Goal: Task Accomplishment & Management: Use online tool/utility

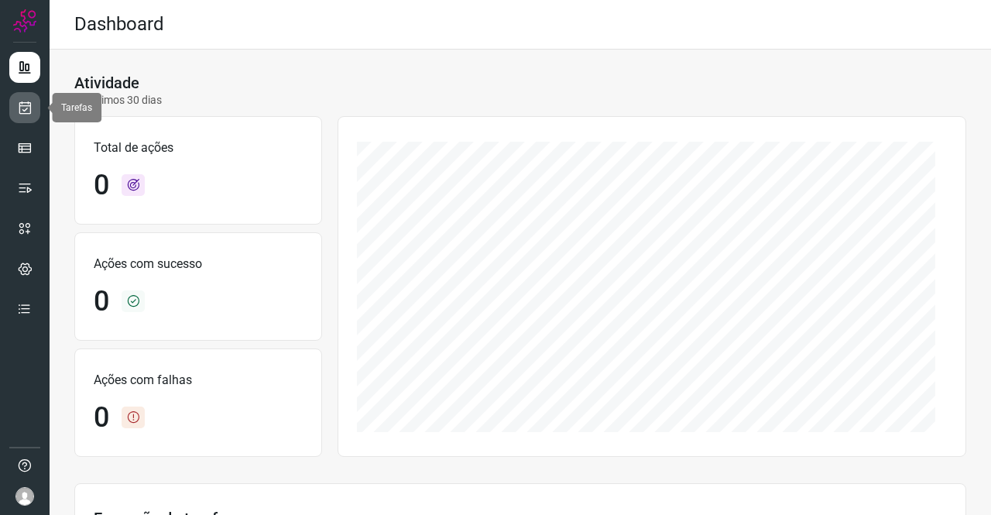
click at [35, 111] on link at bounding box center [24, 107] width 31 height 31
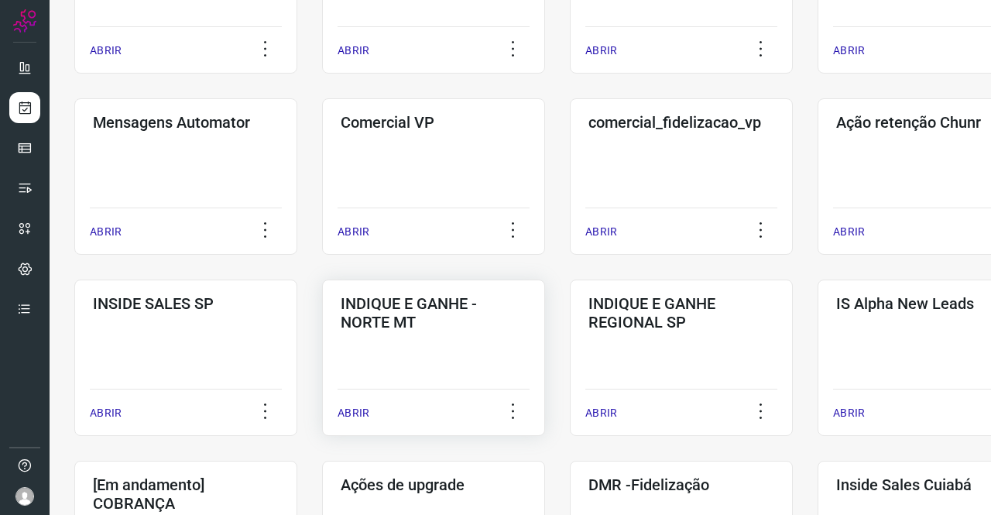
scroll to position [619, 0]
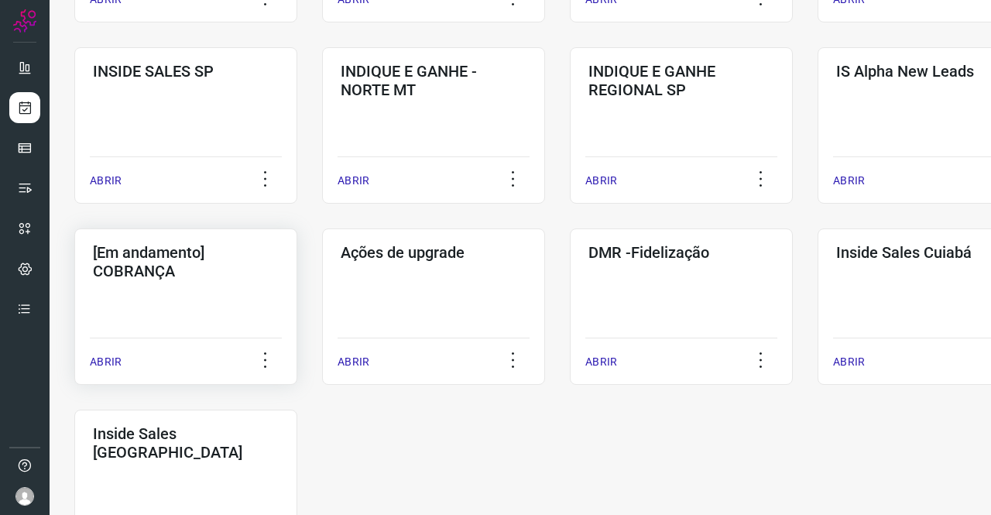
click at [177, 278] on h3 "[Em andamento] COBRANÇA" at bounding box center [186, 261] width 186 height 37
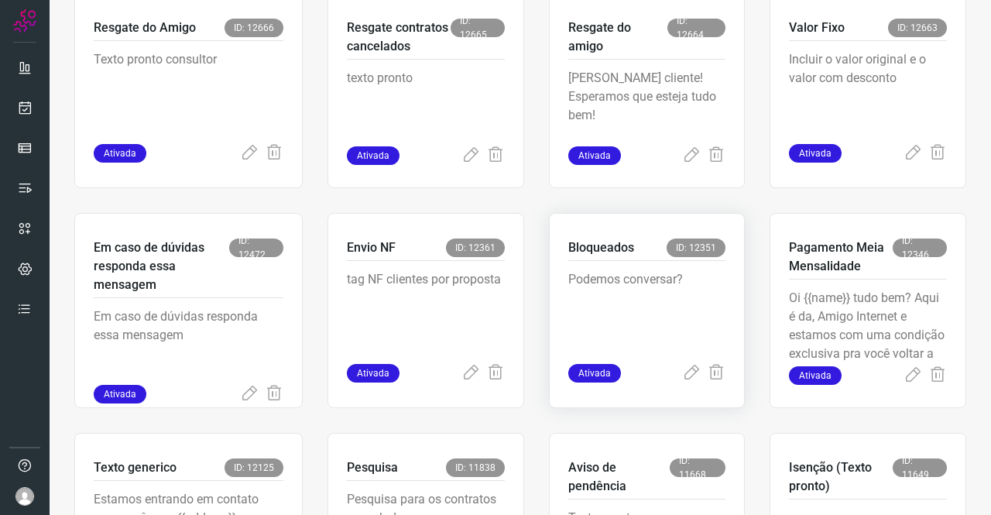
scroll to position [681, 0]
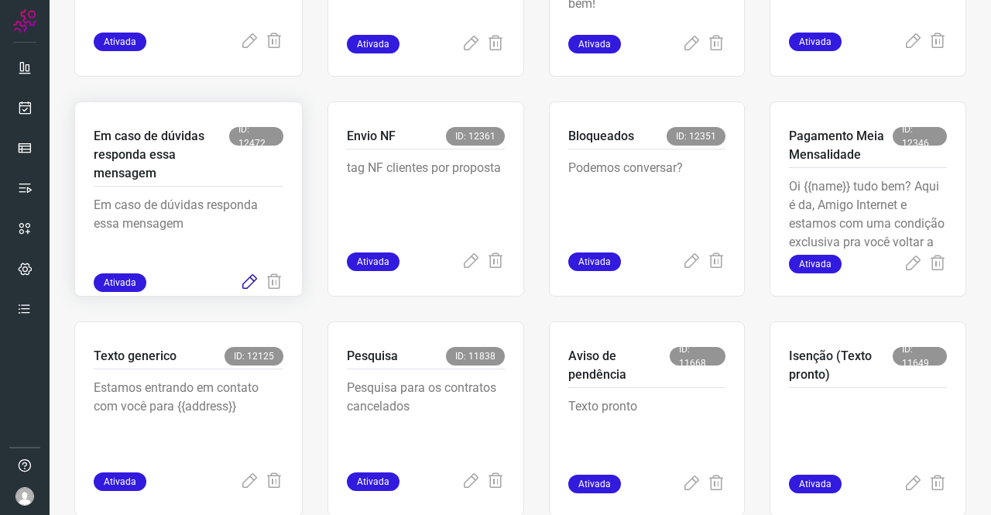
click at [252, 280] on icon at bounding box center [249, 282] width 19 height 19
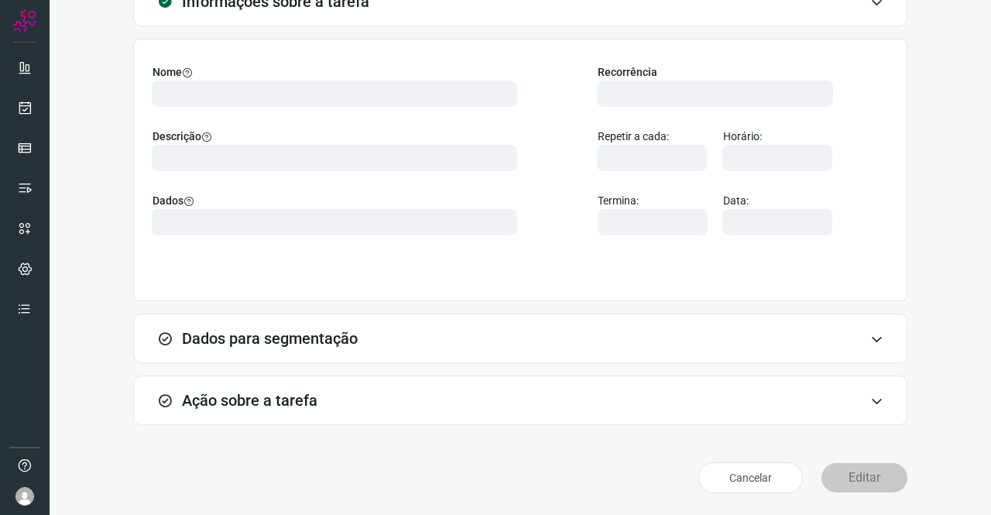
scroll to position [89, 0]
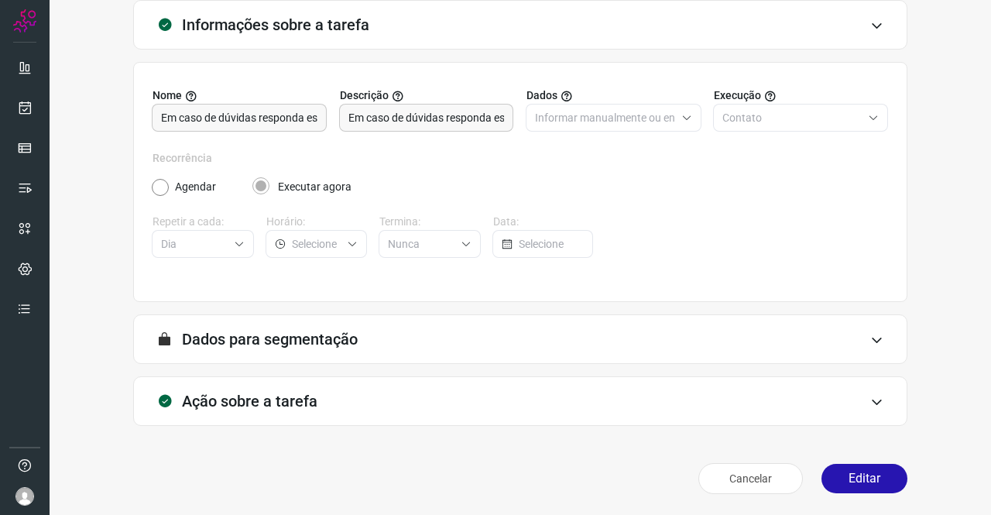
click at [298, 394] on h3 "Ação sobre a tarefa" at bounding box center [249, 401] width 135 height 19
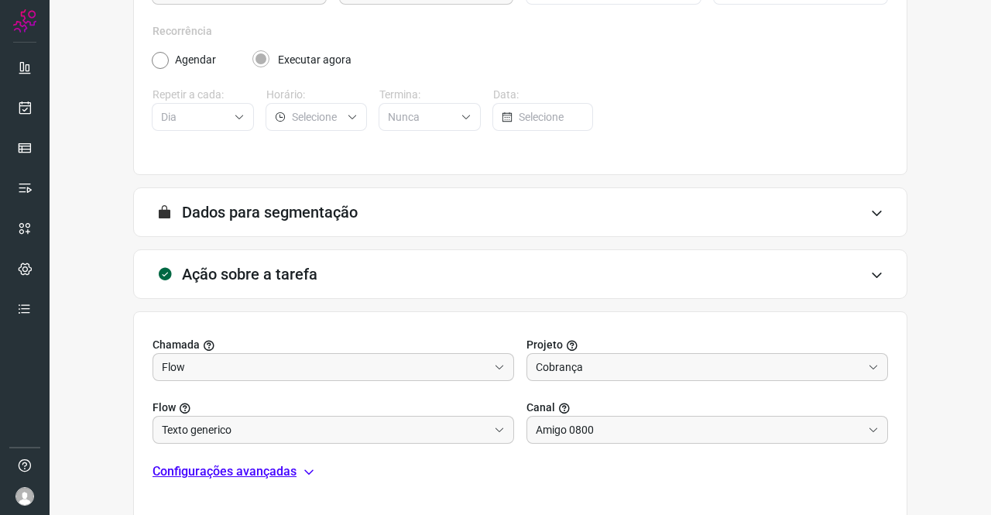
scroll to position [334, 0]
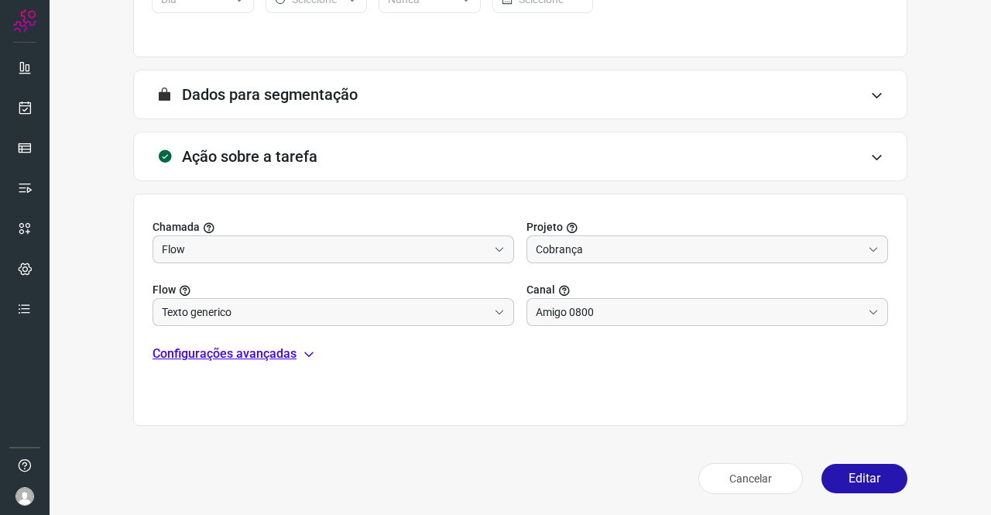
click at [269, 358] on p "Configurações avançadas" at bounding box center [224, 353] width 144 height 19
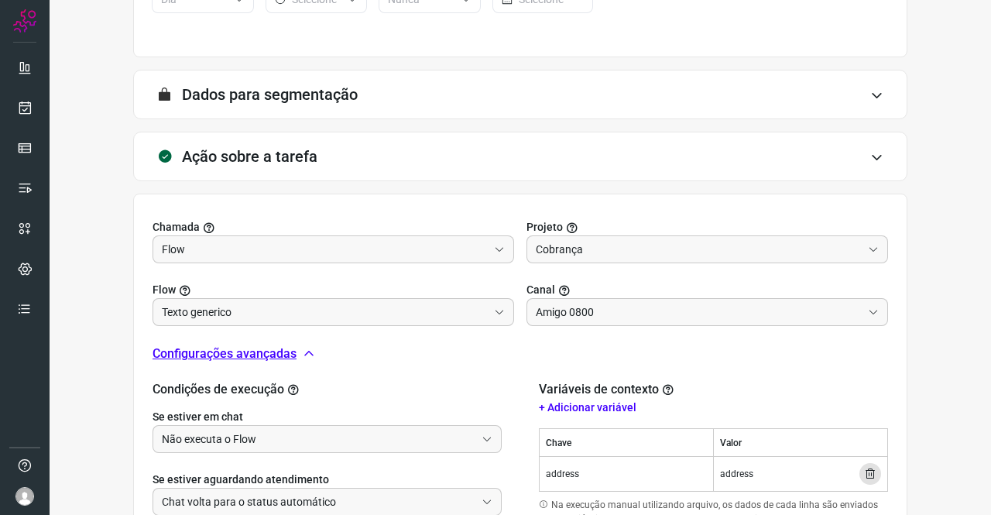
scroll to position [511, 0]
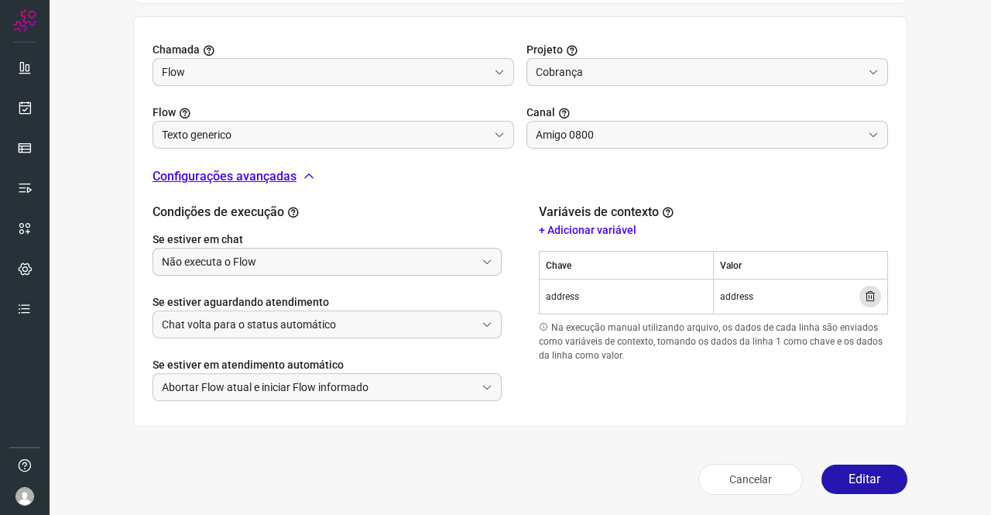
click at [256, 270] on input "Não executa o Flow" at bounding box center [318, 261] width 313 height 26
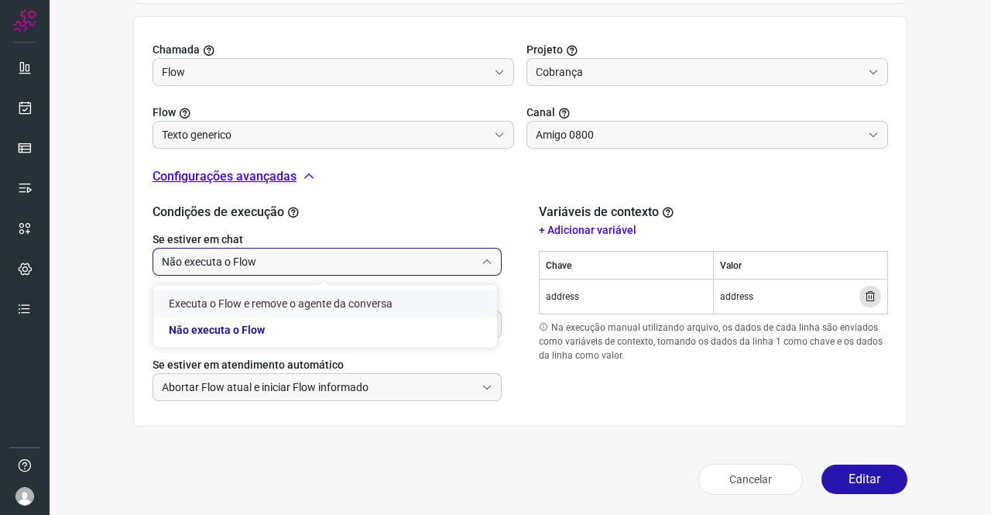
click at [255, 300] on li "Executa o Flow e remove o agente da conversa" at bounding box center [325, 303] width 344 height 26
type input "Executa o Flow e remove o agente da conversa"
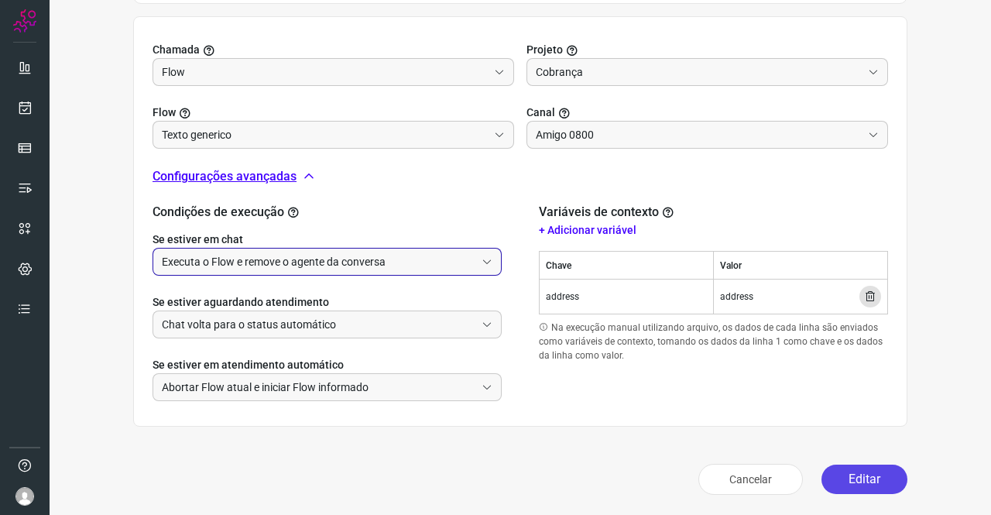
click at [856, 474] on button "Editar" at bounding box center [864, 478] width 86 height 29
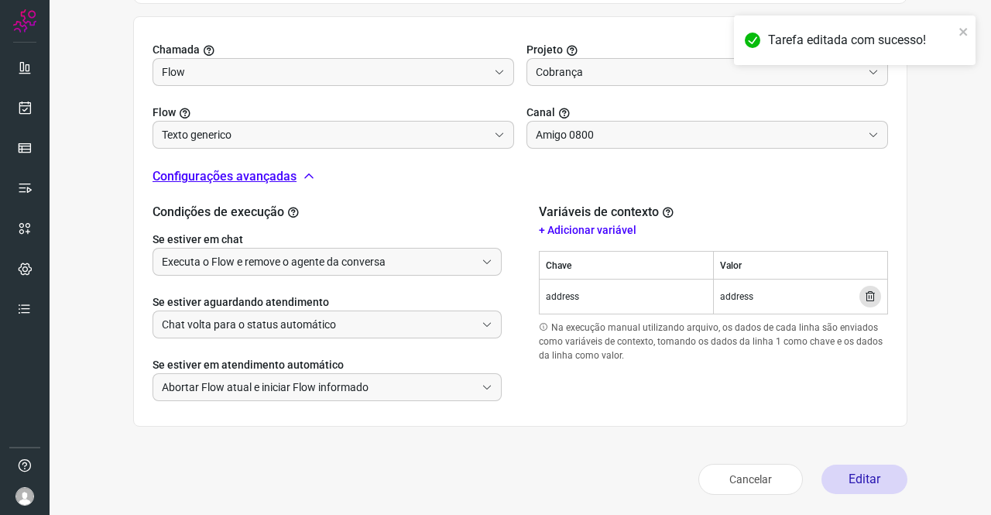
scroll to position [282, 0]
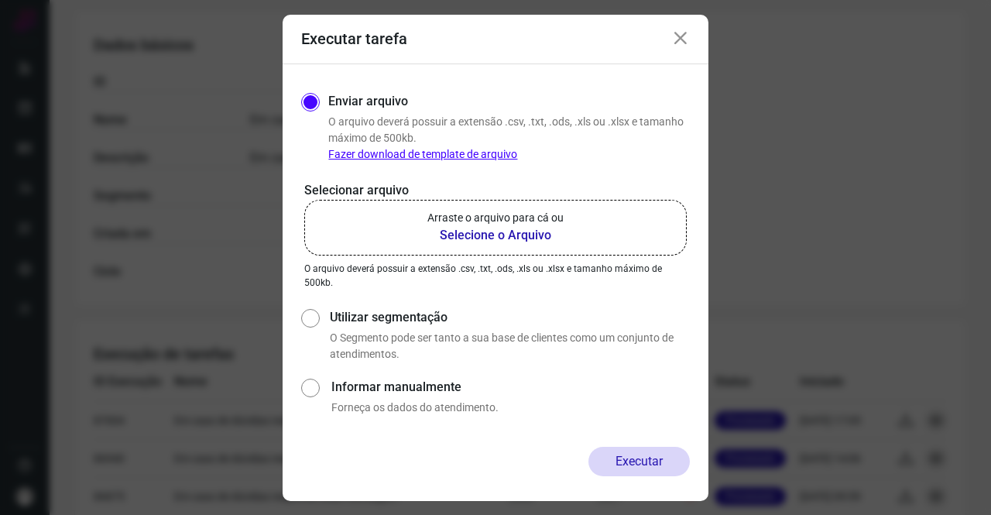
click at [503, 217] on p "Arraste o arquivo para cá ou" at bounding box center [495, 218] width 136 height 16
click at [0, 0] on input "Arraste o arquivo para cá ou Selecione o Arquivo" at bounding box center [0, 0] width 0 height 0
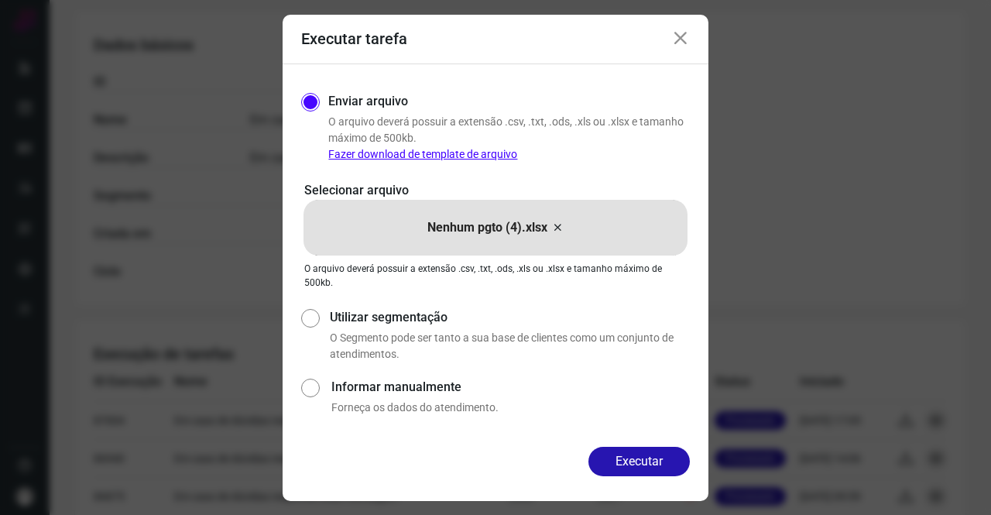
click at [656, 461] on button "Executar" at bounding box center [638, 461] width 101 height 29
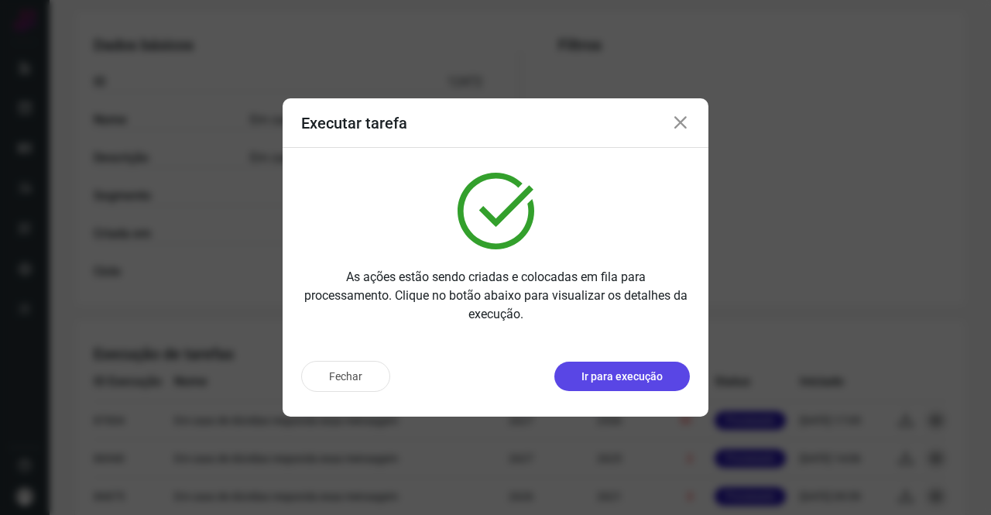
click at [624, 377] on p "Ir para execução" at bounding box center [621, 376] width 81 height 16
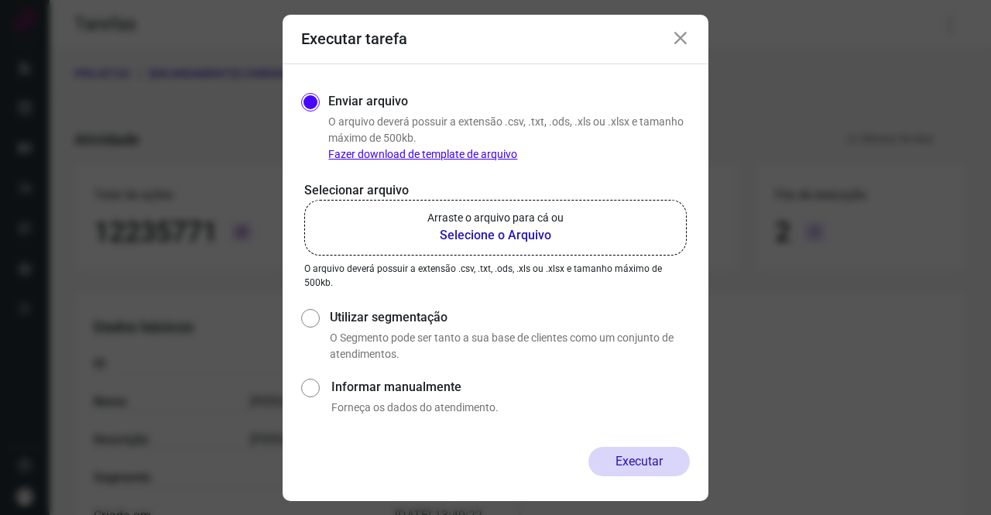
click at [481, 224] on p "Arraste o arquivo para cá ou" at bounding box center [495, 218] width 136 height 16
click at [0, 0] on input "Arraste o arquivo para cá ou Selecione o Arquivo" at bounding box center [0, 0] width 0 height 0
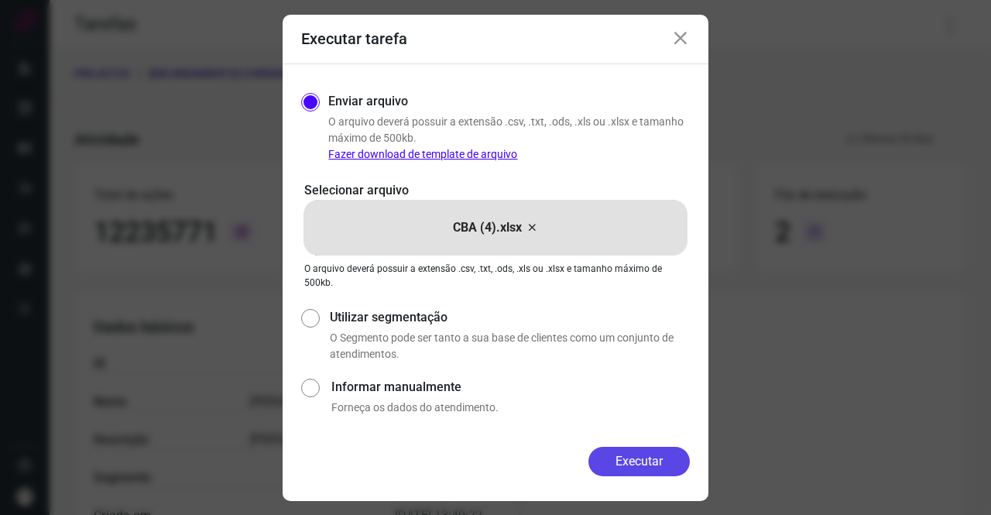
click at [631, 474] on button "Executar" at bounding box center [638, 461] width 101 height 29
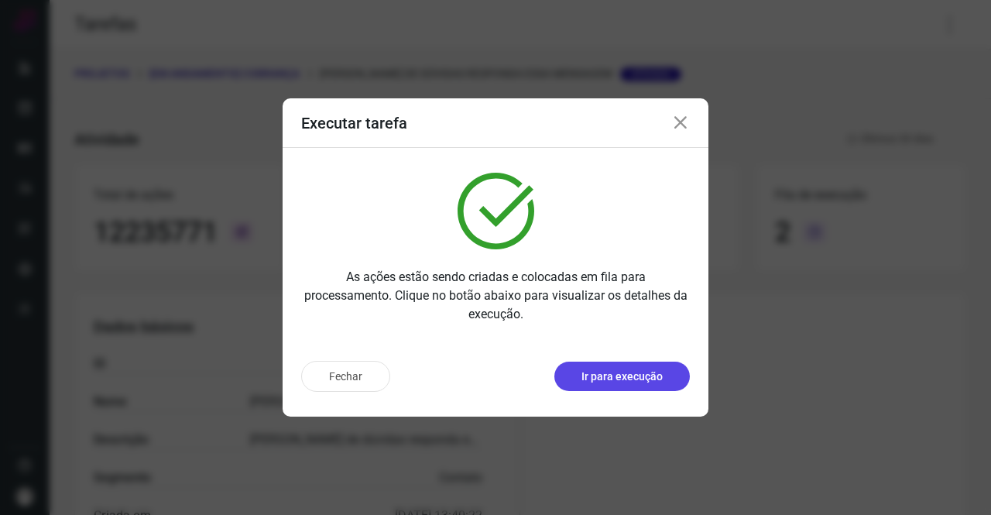
click at [620, 366] on button "Ir para execução" at bounding box center [621, 375] width 135 height 29
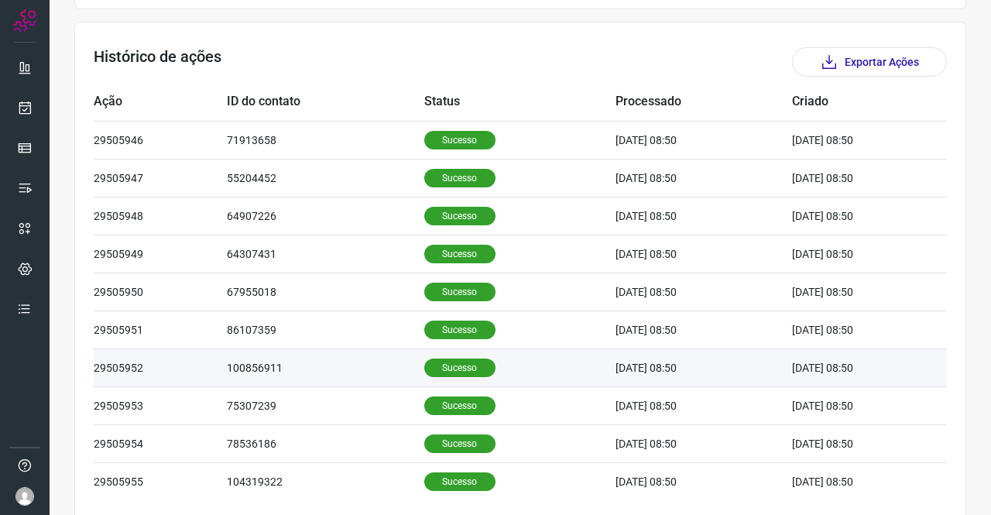
scroll to position [501, 0]
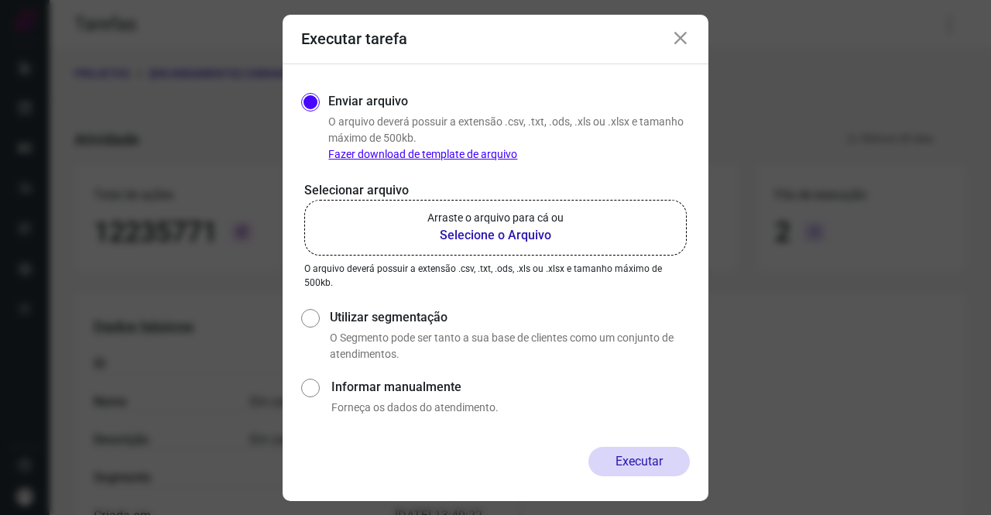
click at [515, 230] on b "Selecione o Arquivo" at bounding box center [495, 235] width 136 height 19
click at [0, 0] on input "Arraste o arquivo para cá ou Selecione o Arquivo" at bounding box center [0, 0] width 0 height 0
click at [447, 221] on p "Arraste o arquivo para cá ou" at bounding box center [495, 218] width 136 height 16
click at [0, 0] on input "Arraste o arquivo para cá ou Selecione o Arquivo" at bounding box center [0, 0] width 0 height 0
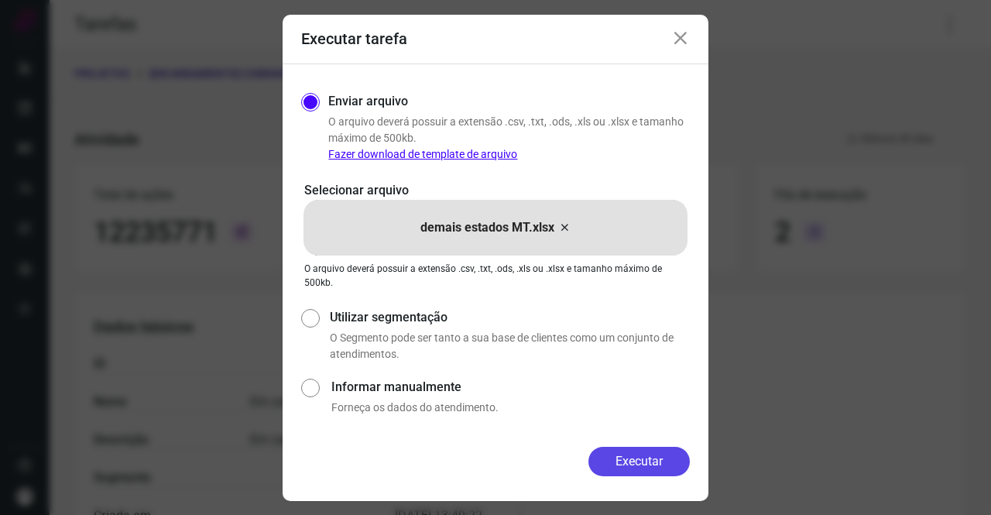
click at [659, 461] on button "Executar" at bounding box center [638, 461] width 101 height 29
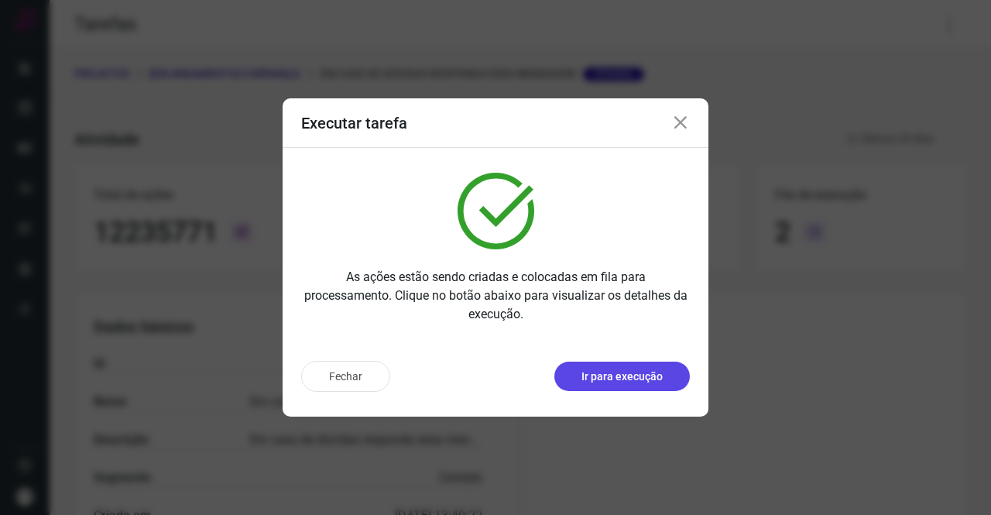
click at [588, 368] on p "Ir para execução" at bounding box center [621, 376] width 81 height 16
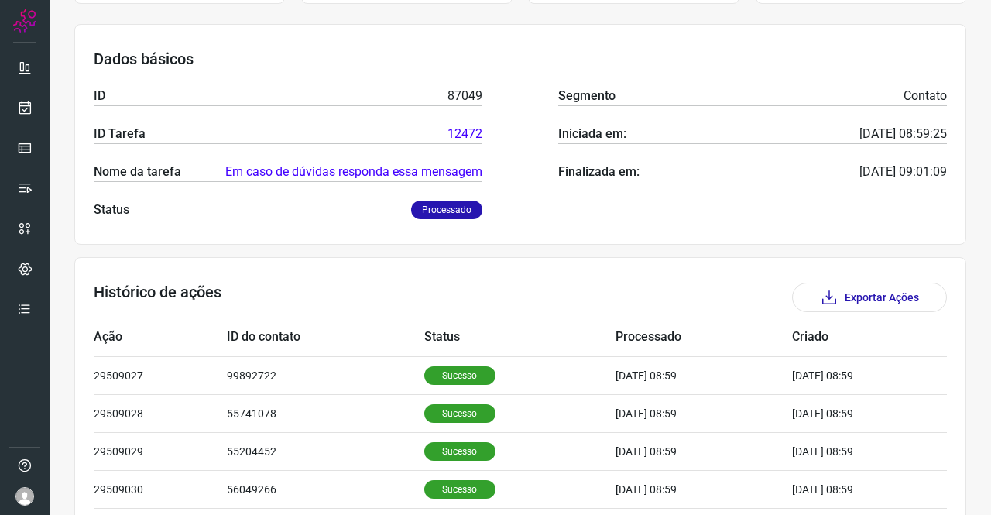
scroll to position [77, 0]
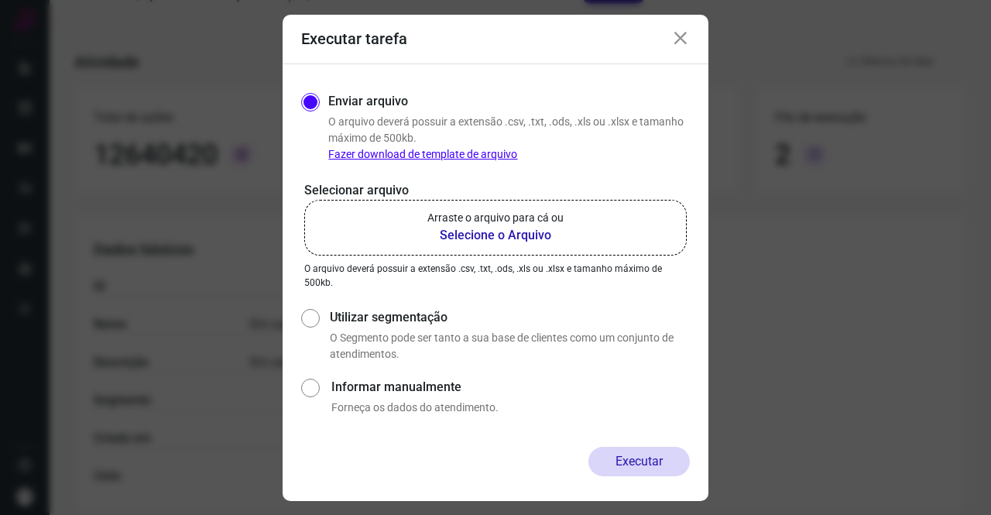
click at [457, 224] on p "Arraste o arquivo para cá ou" at bounding box center [495, 218] width 136 height 16
click at [0, 0] on input "Arraste o arquivo para cá ou Selecione o Arquivo" at bounding box center [0, 0] width 0 height 0
click at [679, 38] on icon at bounding box center [680, 38] width 19 height 19
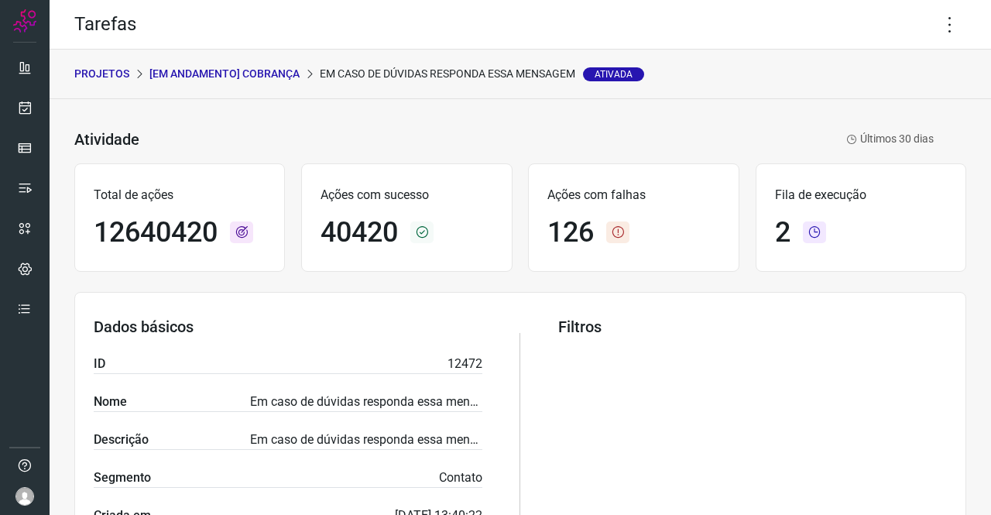
click at [207, 70] on p "[Em andamento] COBRANÇA" at bounding box center [224, 74] width 150 height 16
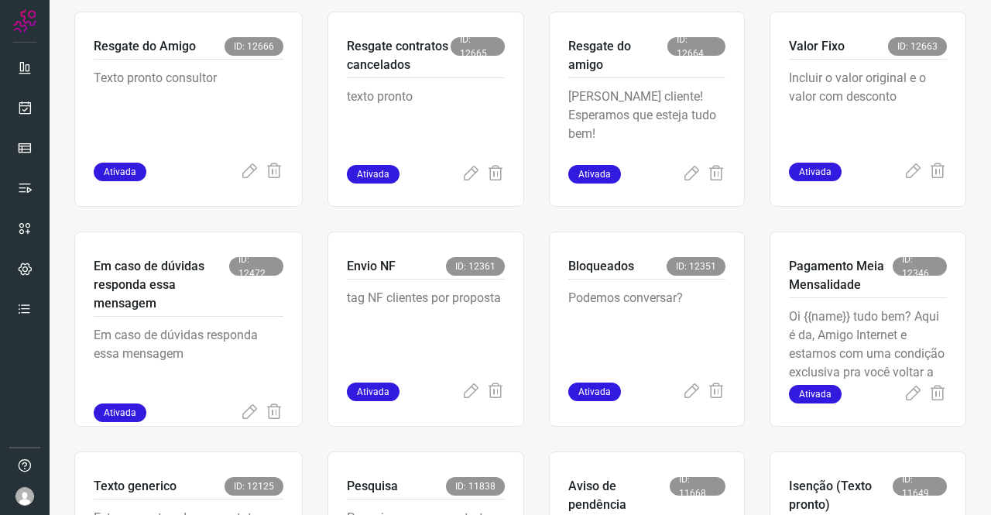
scroll to position [696, 0]
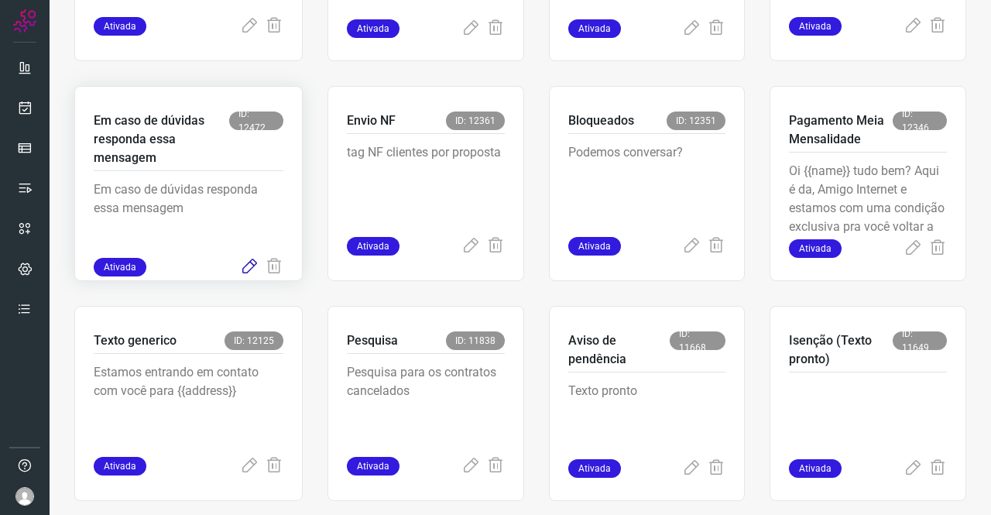
click at [248, 262] on icon at bounding box center [249, 267] width 19 height 19
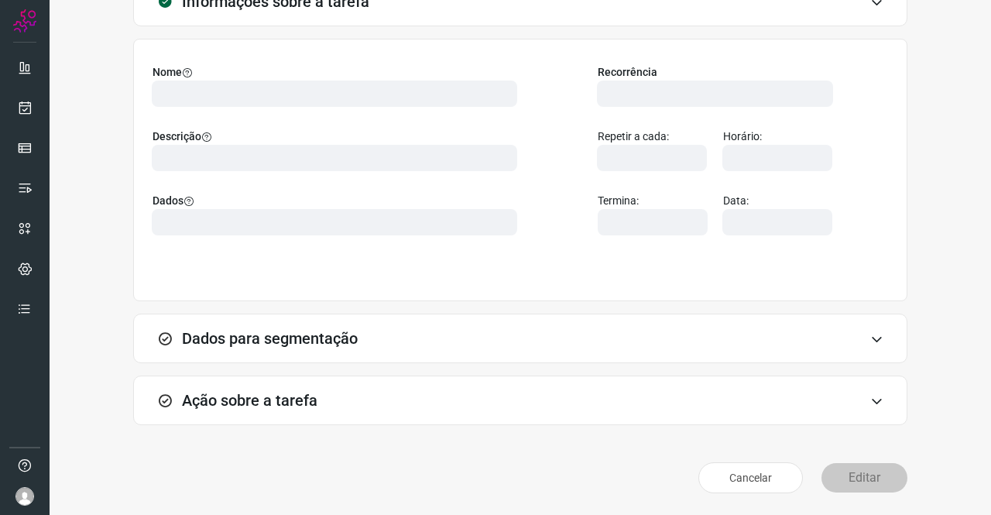
scroll to position [89, 0]
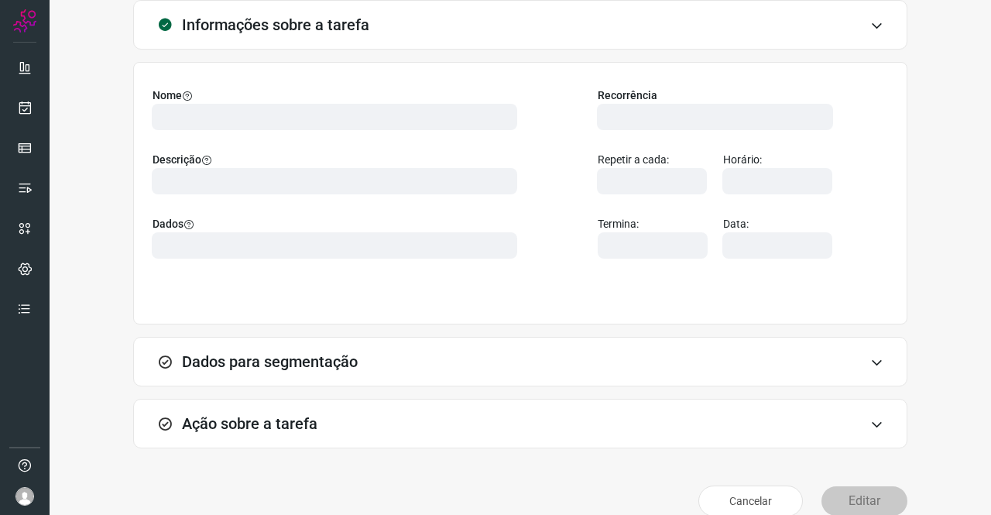
type input "569901"
type input "439047"
type input "ce0450f2-f722-4c34-a038-47adef28190d"
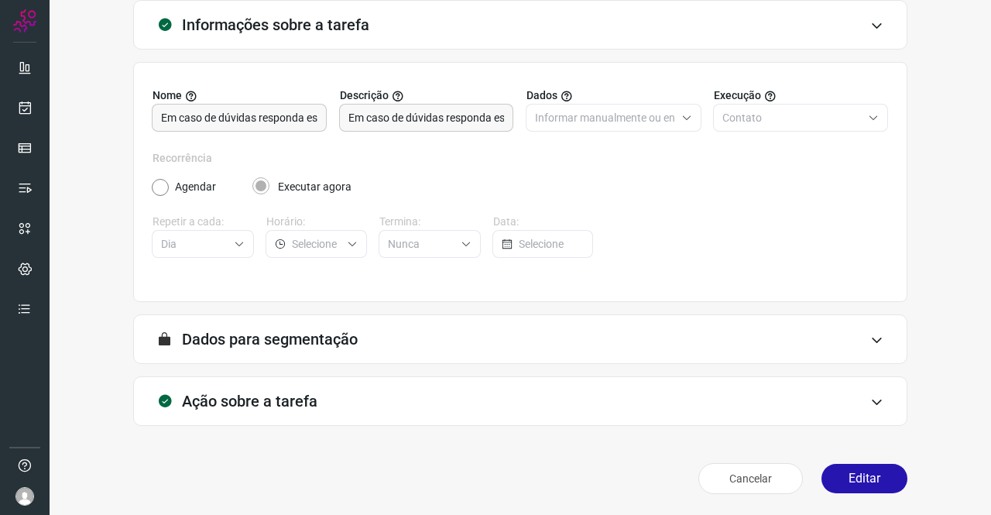
click at [276, 393] on h3 "Ação sobre a tarefa" at bounding box center [249, 401] width 135 height 19
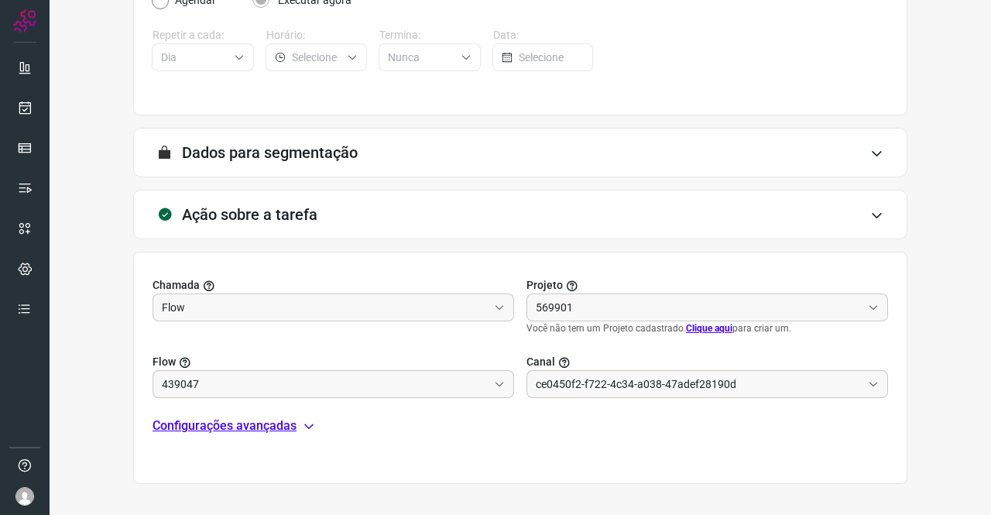
scroll to position [321, 0]
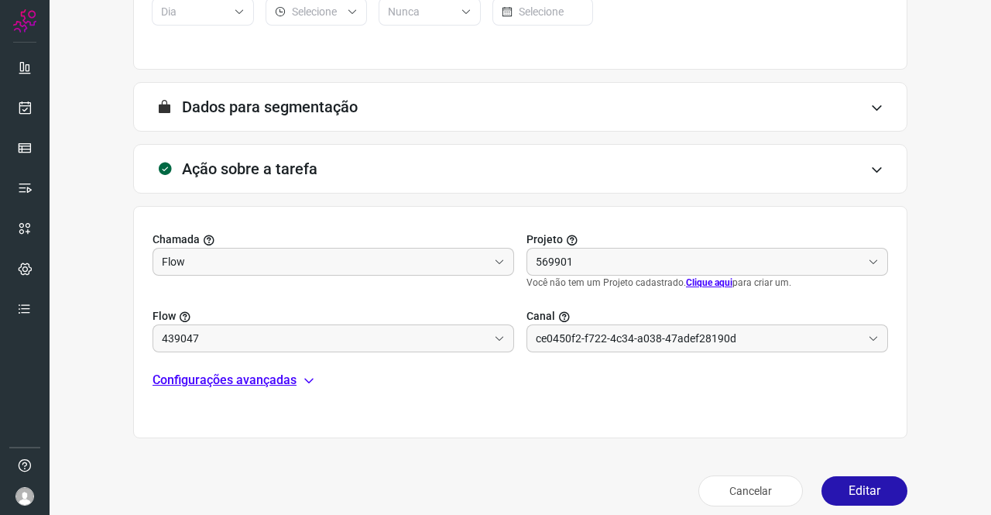
type input "Texto generico"
type input "Cobrança"
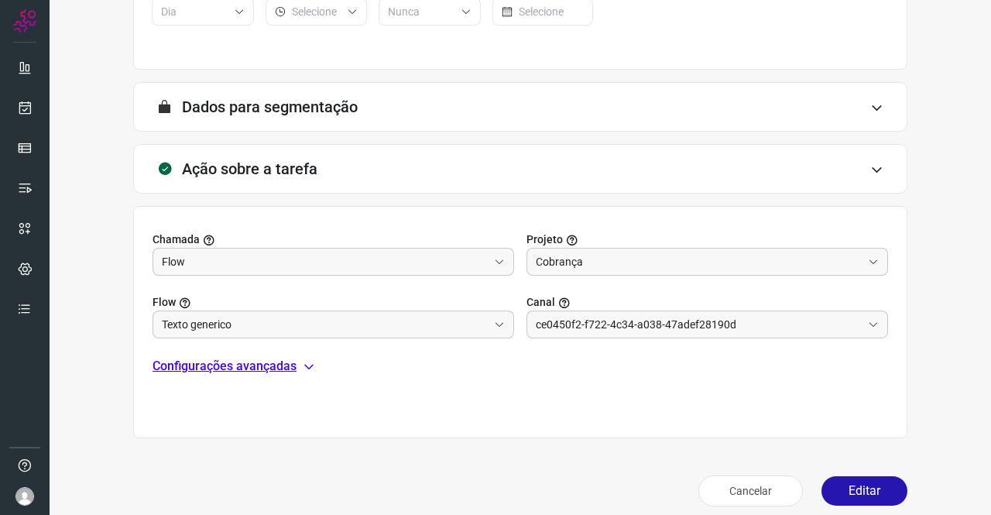
type input "Amigo 0800"
click at [209, 375] on div "Chamada Flow Projeto Cobrança Flow Texto generico Canal Amigo 0800 Configuraçõe…" at bounding box center [520, 322] width 774 height 232
click at [225, 359] on p "Configurações avançadas" at bounding box center [224, 366] width 144 height 19
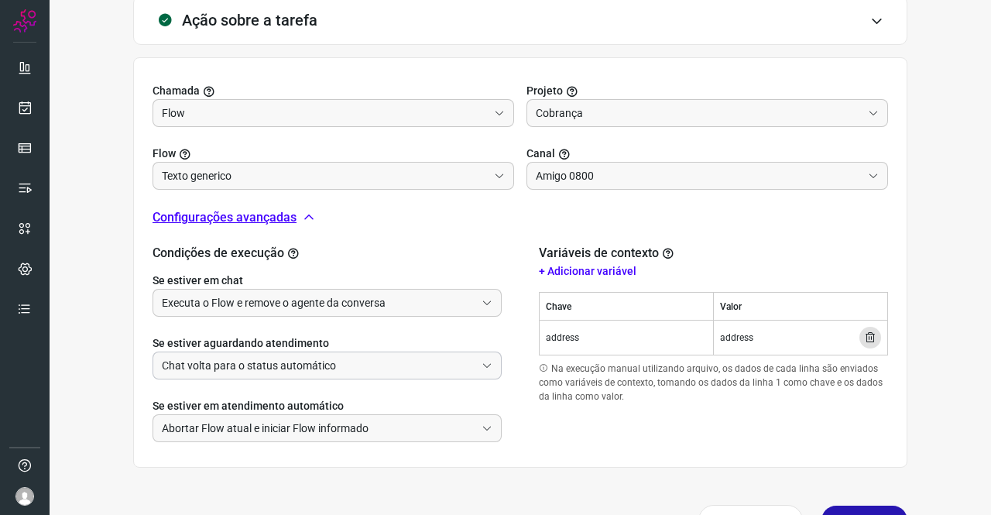
scroll to position [511, 0]
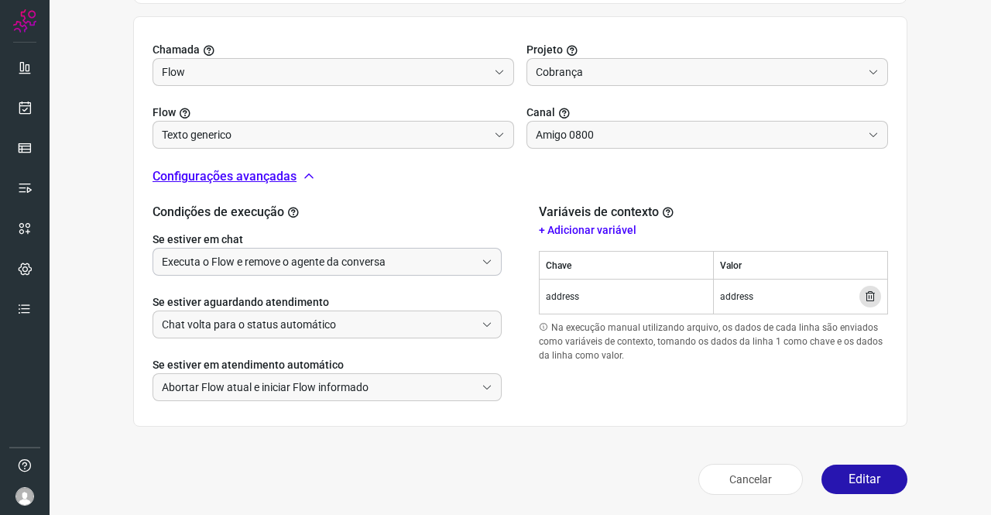
click at [224, 263] on input "Executa o Flow e remove o agente da conversa" at bounding box center [318, 261] width 313 height 26
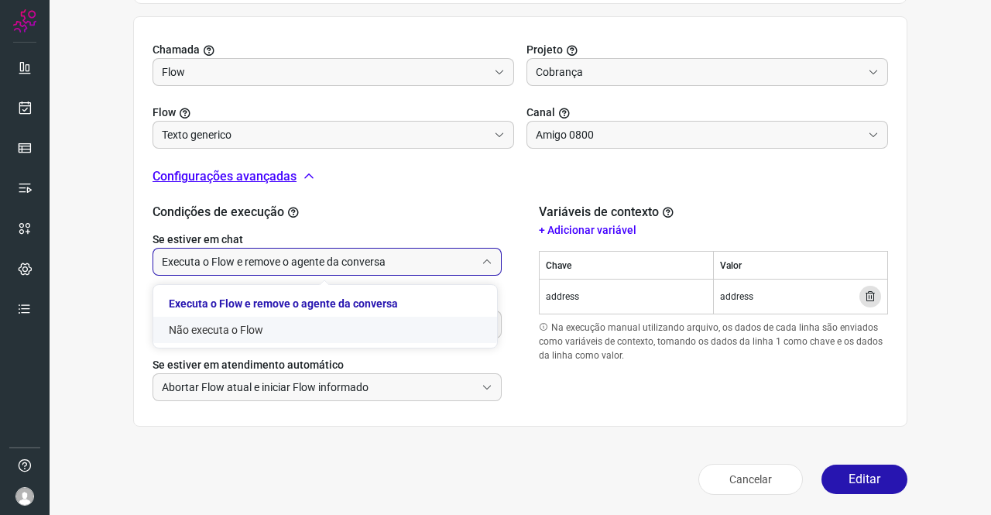
click at [220, 330] on li "Não executa o Flow" at bounding box center [325, 330] width 344 height 26
type input "Não executa o Flow"
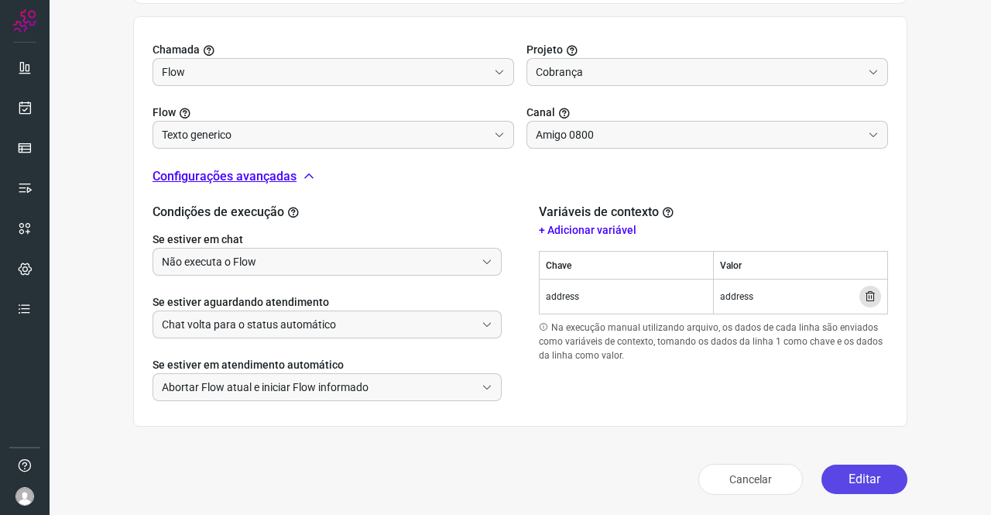
click at [853, 487] on button "Editar" at bounding box center [864, 478] width 86 height 29
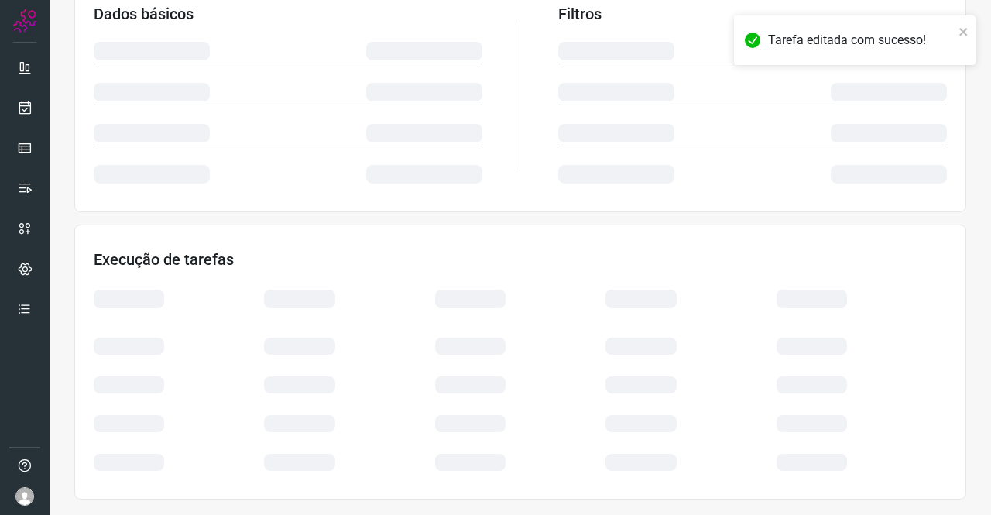
scroll to position [282, 0]
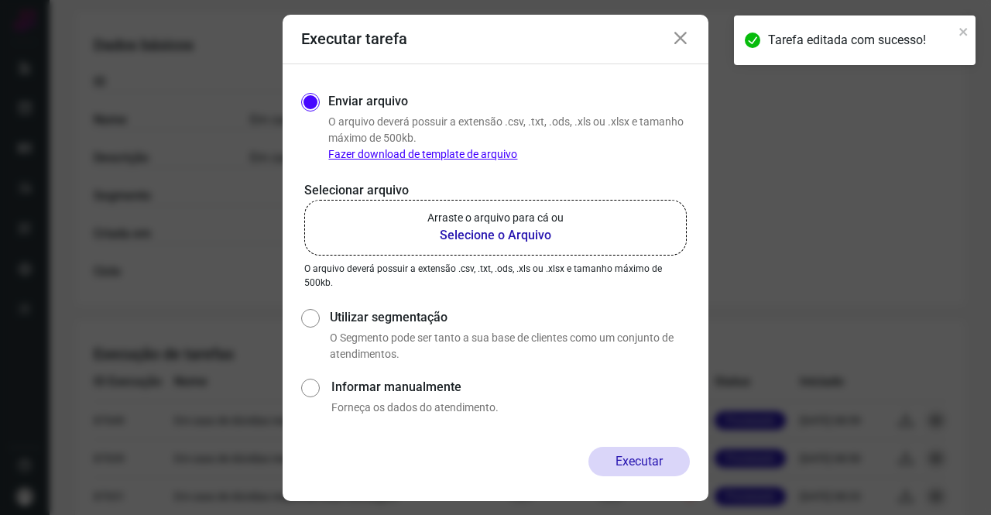
click at [506, 236] on b "Selecione o Arquivo" at bounding box center [495, 235] width 136 height 19
click at [0, 0] on input "Arraste o arquivo para cá ou Selecione o Arquivo" at bounding box center [0, 0] width 0 height 0
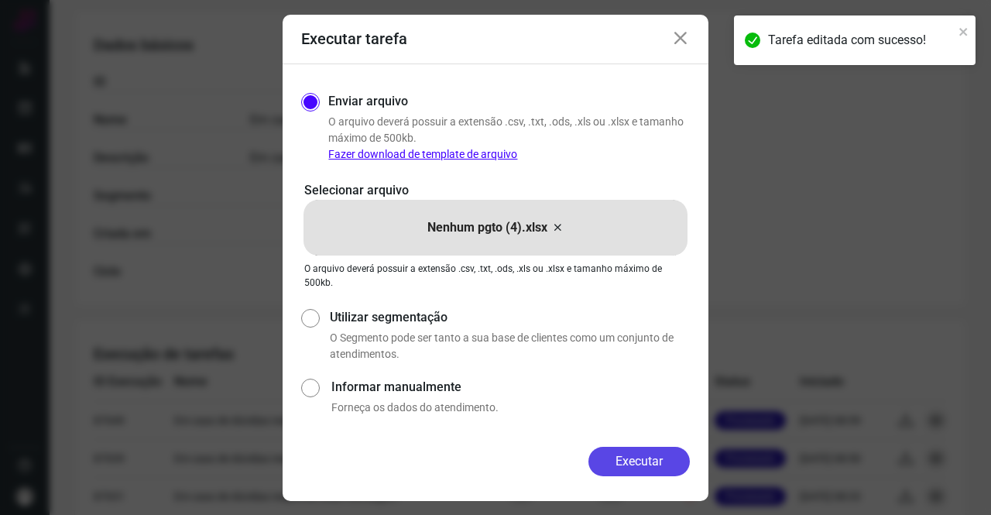
click at [656, 470] on button "Executar" at bounding box center [638, 461] width 101 height 29
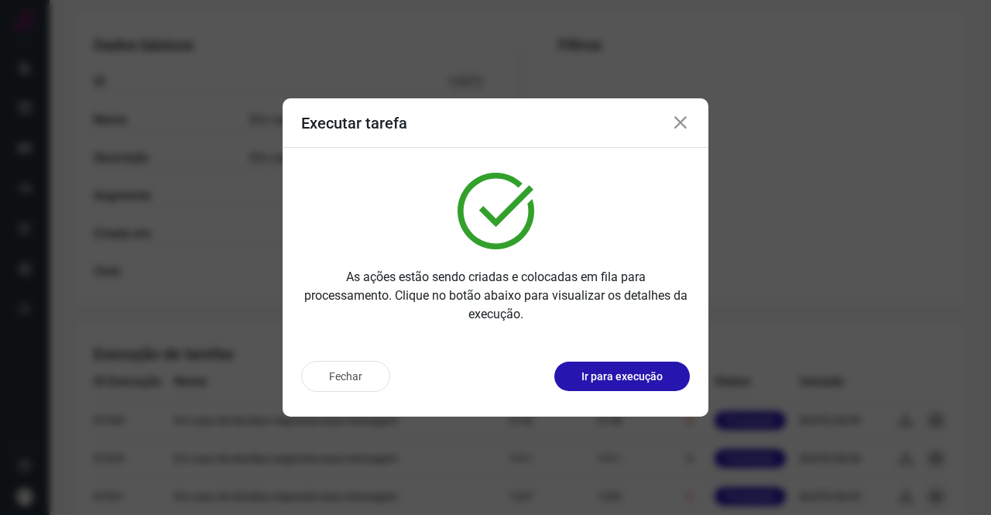
click at [684, 125] on icon at bounding box center [680, 123] width 19 height 19
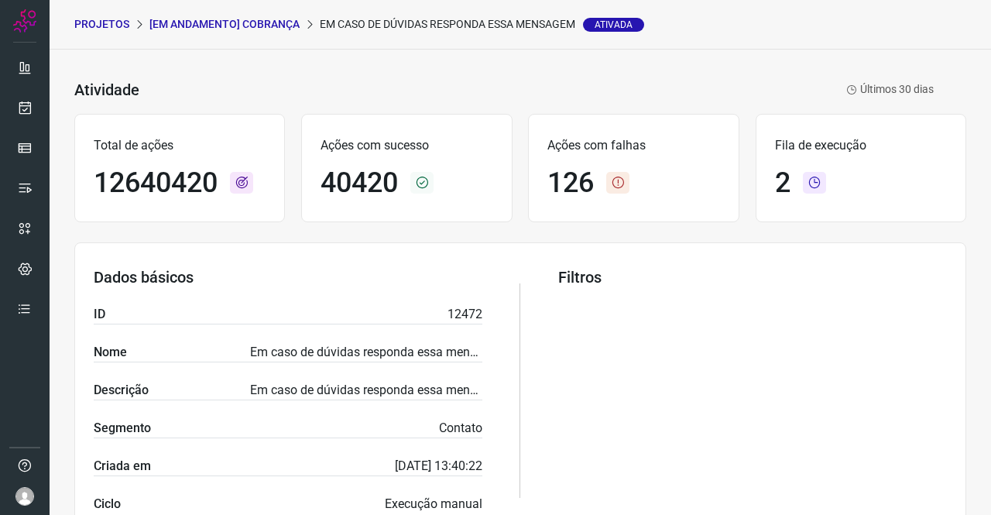
scroll to position [0, 0]
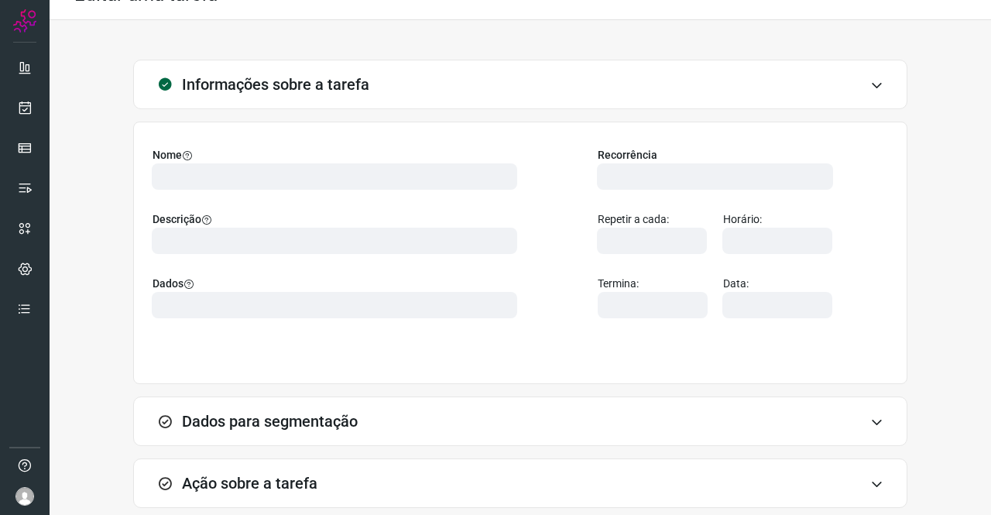
scroll to position [77, 0]
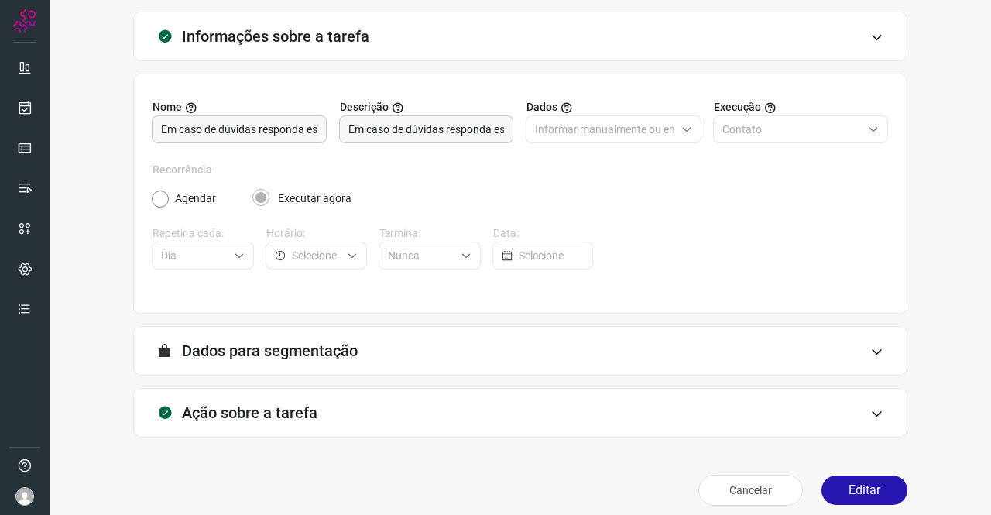
click at [236, 413] on h3 "Ação sobre a tarefa" at bounding box center [249, 412] width 135 height 19
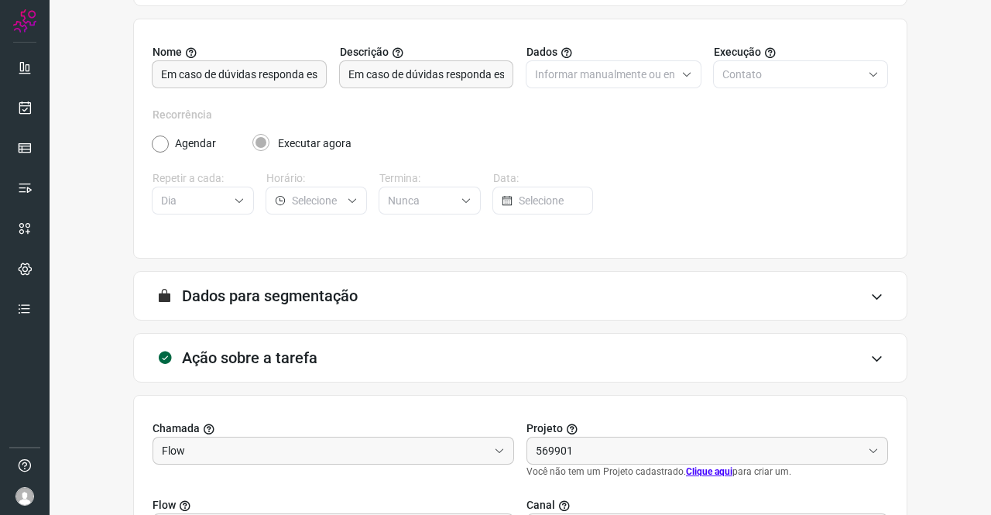
type input "Cobrança"
type input "Texto generico"
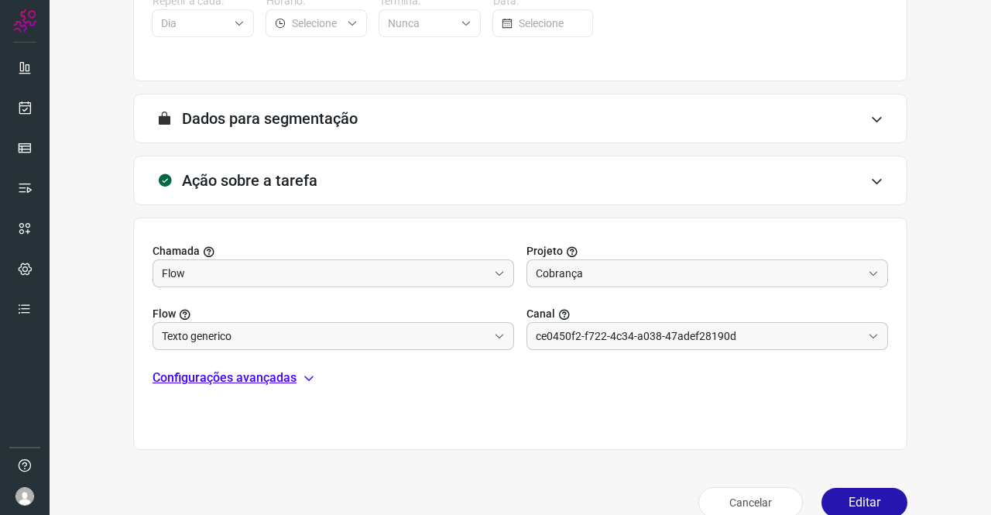
type input "Amigo 0800"
click at [236, 382] on p "Configurações avançadas" at bounding box center [224, 377] width 144 height 19
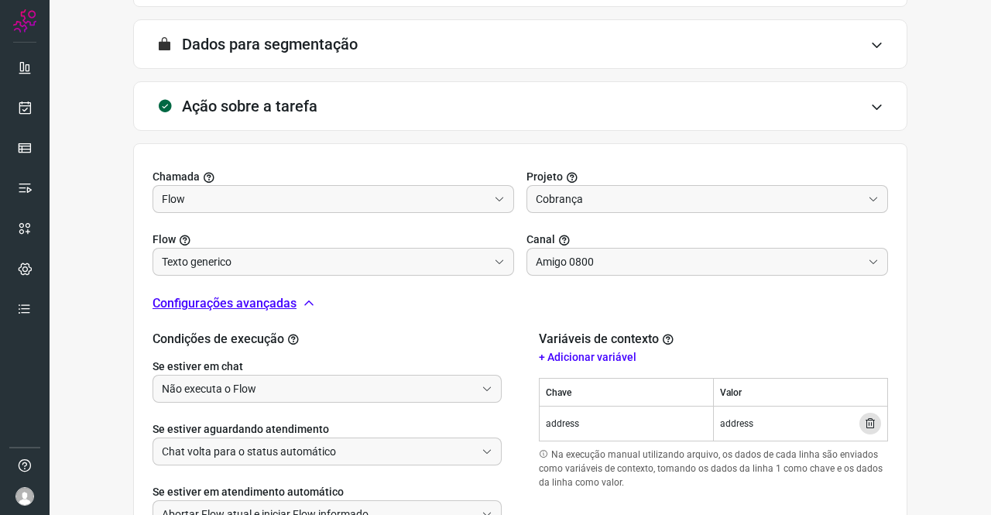
scroll to position [511, 0]
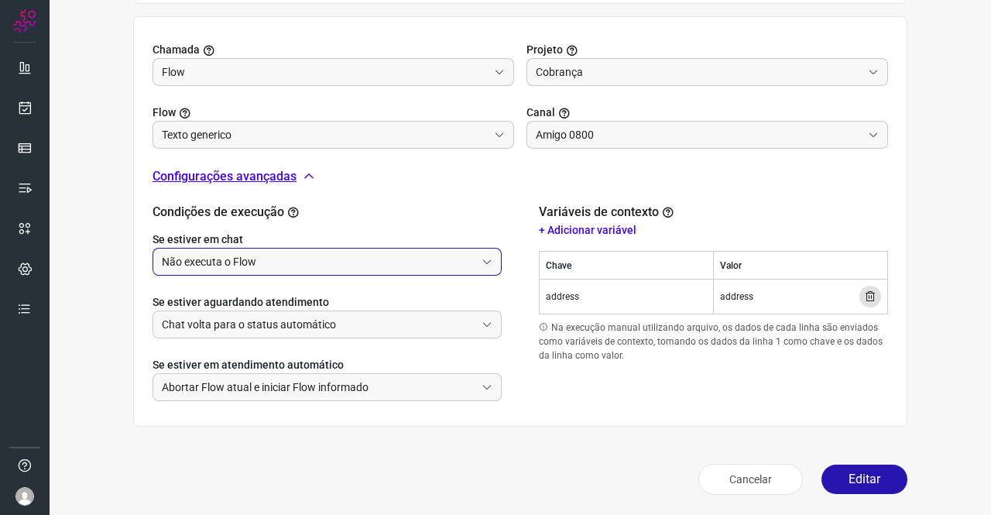
click at [217, 264] on input "Não executa o Flow" at bounding box center [318, 261] width 313 height 26
click at [218, 303] on li "Executa o Flow e remove o agente da conversa" at bounding box center [325, 303] width 344 height 26
type input "Executa o Flow e remove o agente da conversa"
click at [847, 473] on button "Editar" at bounding box center [864, 478] width 86 height 29
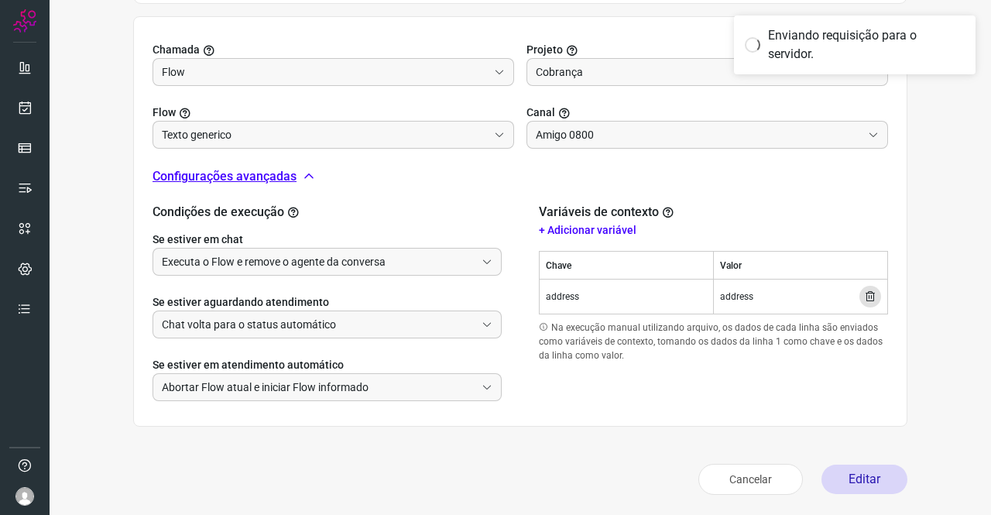
scroll to position [282, 0]
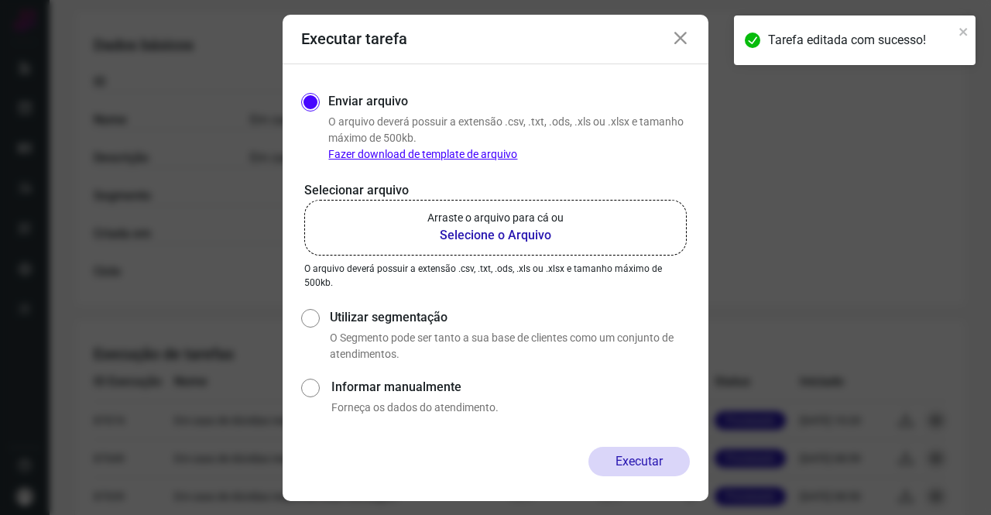
click at [529, 221] on p "Arraste o arquivo para cá ou" at bounding box center [495, 218] width 136 height 16
click at [0, 0] on input "Arraste o arquivo para cá ou Selecione o Arquivo" at bounding box center [0, 0] width 0 height 0
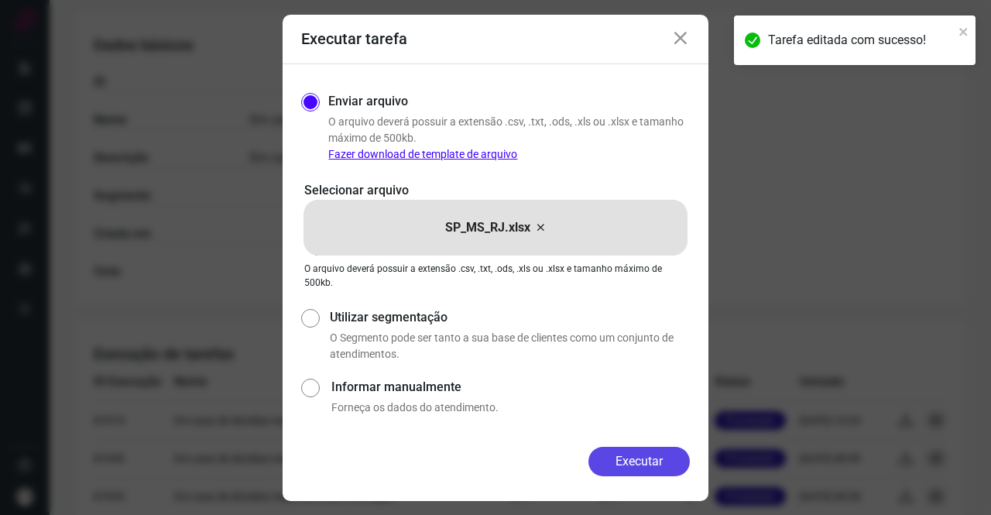
click at [626, 450] on button "Executar" at bounding box center [638, 461] width 101 height 29
